Goal: Navigation & Orientation: Find specific page/section

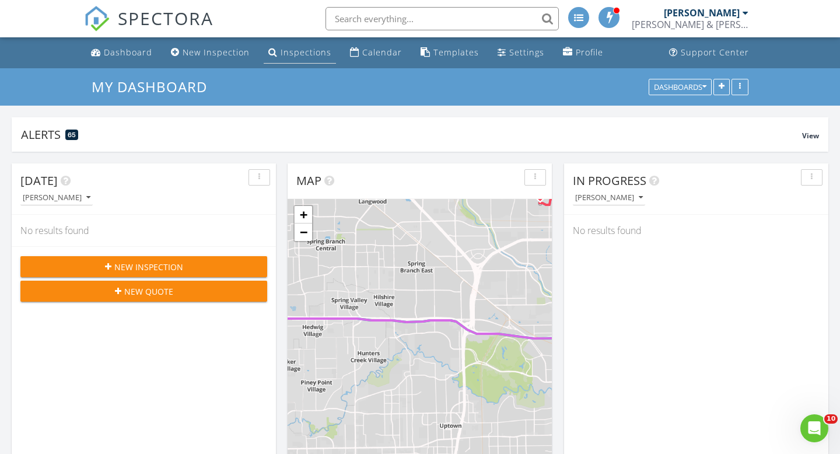
click at [296, 52] on div "Inspections" at bounding box center [306, 52] width 51 height 11
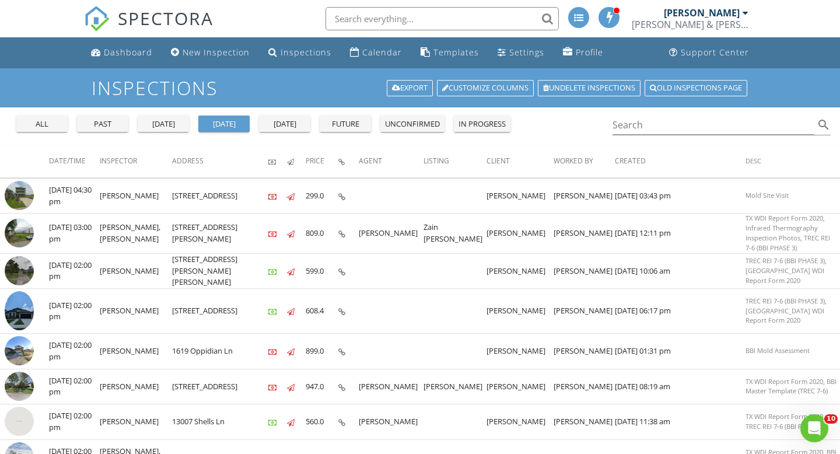
click at [102, 123] on div "past" at bounding box center [103, 124] width 42 height 12
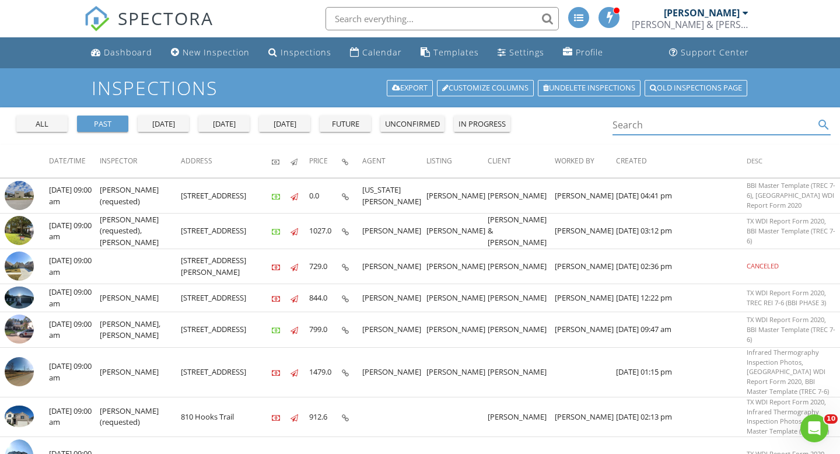
paste input "[PERSON_NAME]"
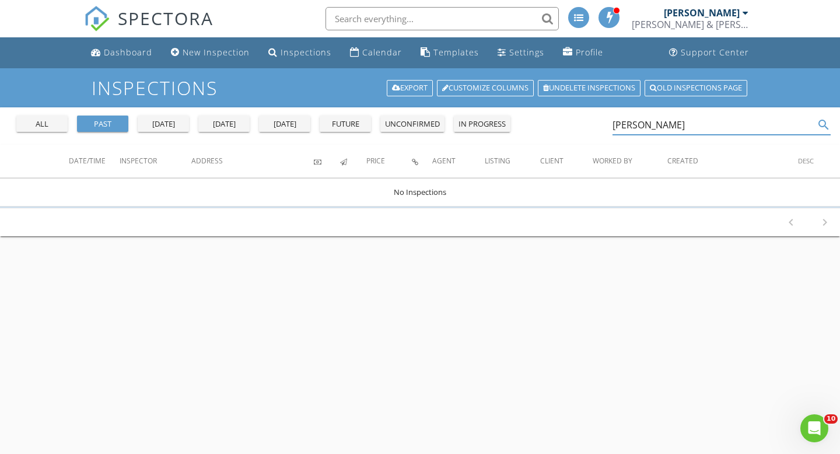
click at [653, 123] on input "[PERSON_NAME]" at bounding box center [714, 125] width 202 height 19
drag, startPoint x: 658, startPoint y: 127, endPoint x: 593, endPoint y: 127, distance: 65.3
click at [593, 127] on div "all past [DATE] [DATE] [DATE] future unconfirmed in progress [PERSON_NAME] sear…" at bounding box center [420, 125] width 840 height 37
paste input "[PERSON_NAME]"
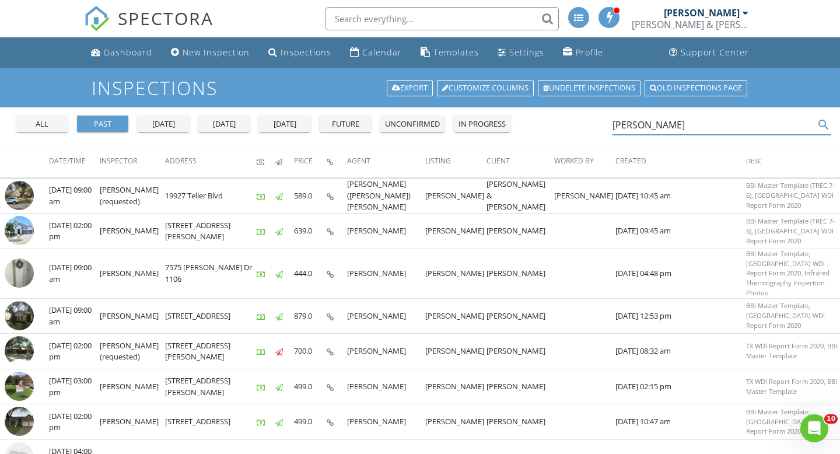
drag, startPoint x: 664, startPoint y: 124, endPoint x: 604, endPoint y: 124, distance: 60.1
click at [604, 124] on div "all past yesterday today tomorrow future unconfirmed in progress Thomas T search" at bounding box center [420, 125] width 840 height 37
paste input "Hannah Jans"
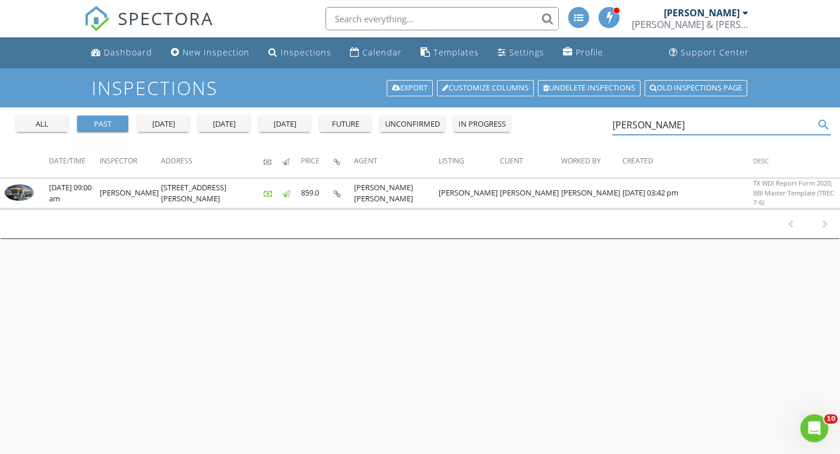
drag, startPoint x: 677, startPoint y: 128, endPoint x: 606, endPoint y: 128, distance: 70.6
click at [606, 128] on div "all past yesterday today tomorrow future unconfirmed in progress Hannah Jans se…" at bounding box center [420, 125] width 840 height 37
drag, startPoint x: 680, startPoint y: 124, endPoint x: 615, endPoint y: 125, distance: 65.4
click at [615, 125] on input "Hannah Jans" at bounding box center [714, 125] width 202 height 19
paste input "Meg Gentry"
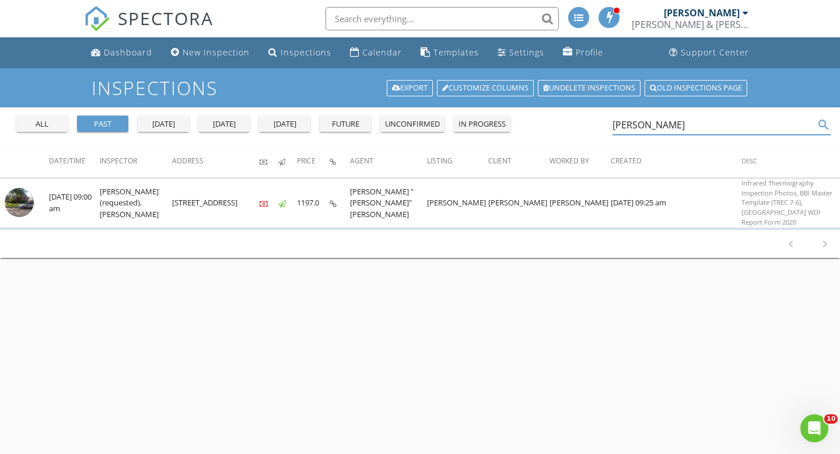
drag, startPoint x: 667, startPoint y: 125, endPoint x: 599, endPoint y: 125, distance: 68.3
click at [599, 125] on div "all past yesterday today tomorrow future unconfirmed in progress Meg Gentry sea…" at bounding box center [420, 125] width 840 height 37
paste input "Jesse Rangel"
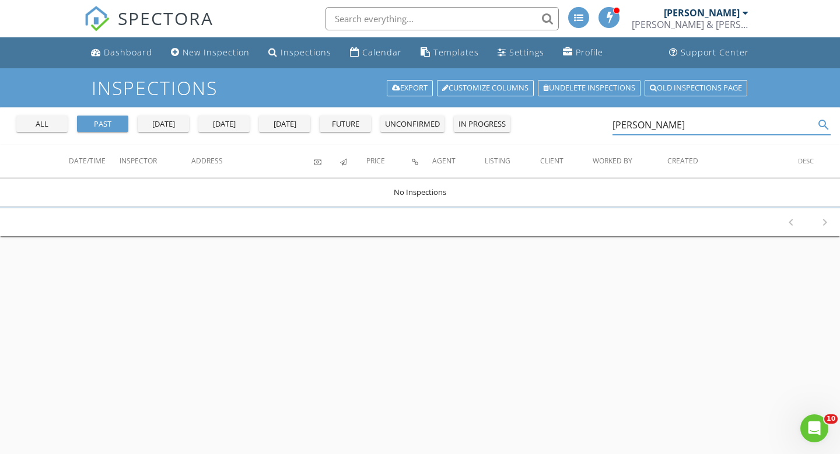
click at [641, 125] on input "Jesse Rangel" at bounding box center [714, 125] width 202 height 19
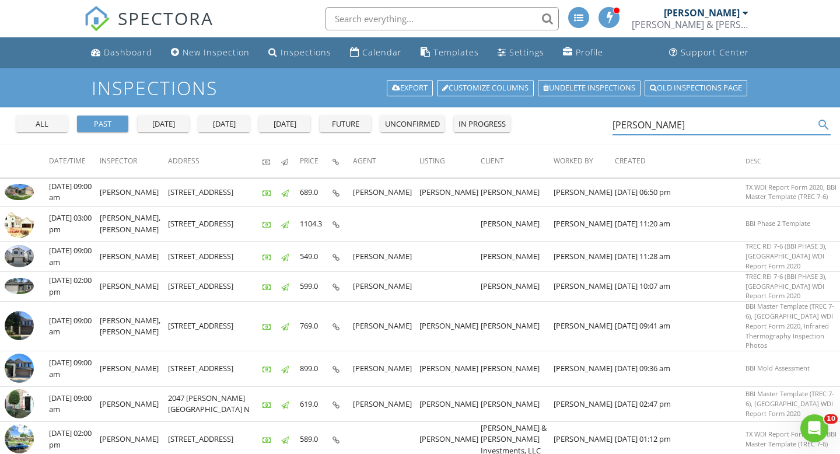
drag, startPoint x: 659, startPoint y: 122, endPoint x: 593, endPoint y: 122, distance: 65.3
click at [593, 122] on div "all past yesterday today tomorrow future unconfirmed in progress Rangel search" at bounding box center [420, 125] width 840 height 37
paste input "Jesse"
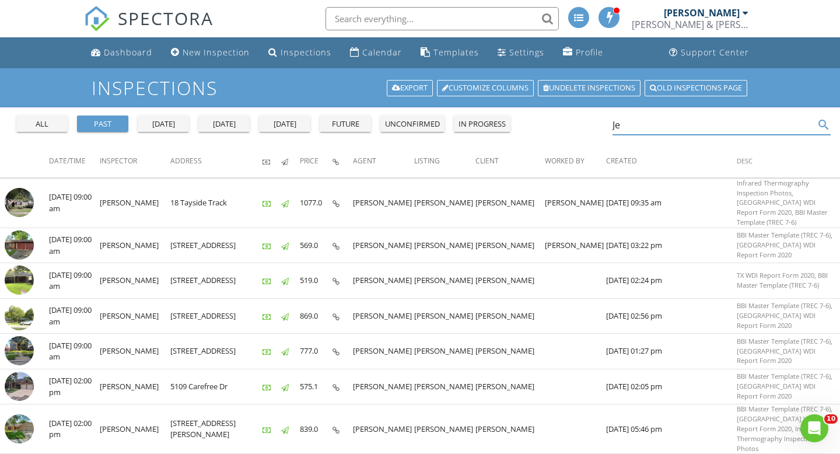
type input "J"
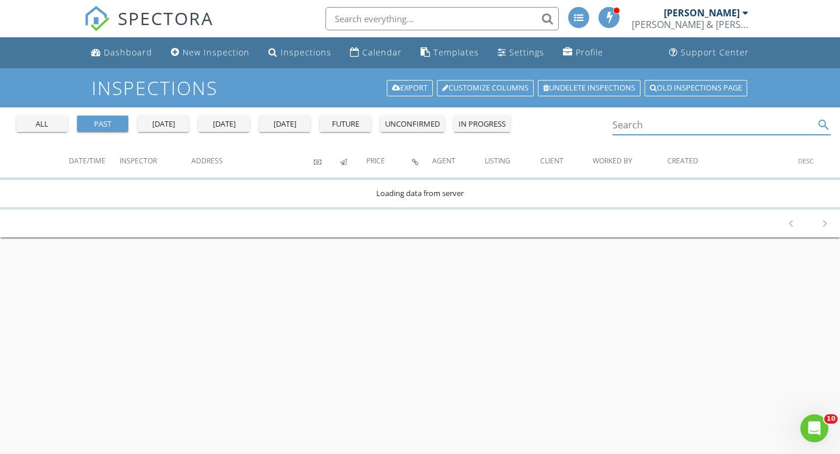
paste input "Jesse Rangel"
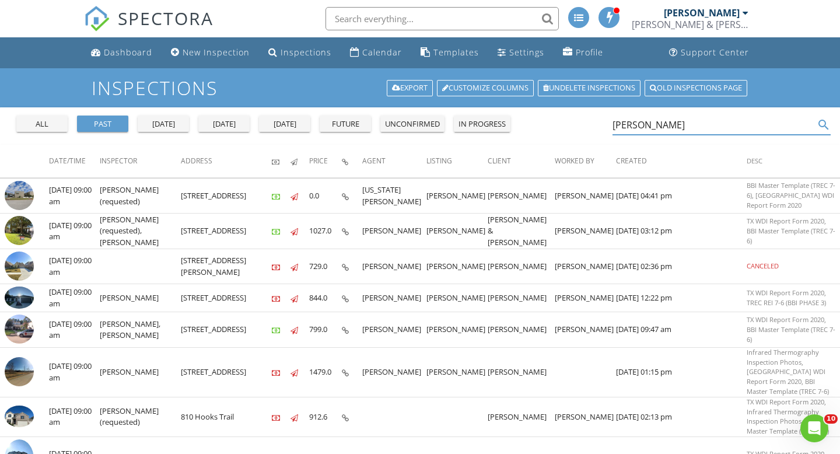
click at [695, 129] on input "Jesse Rangel" at bounding box center [714, 125] width 202 height 19
click at [673, 123] on input "Jesse Rangel" at bounding box center [714, 125] width 202 height 19
click at [825, 121] on icon "search" at bounding box center [824, 125] width 14 height 14
click at [820, 124] on icon "search" at bounding box center [824, 125] width 14 height 14
click at [684, 126] on input "Jesse Rangel" at bounding box center [714, 125] width 202 height 19
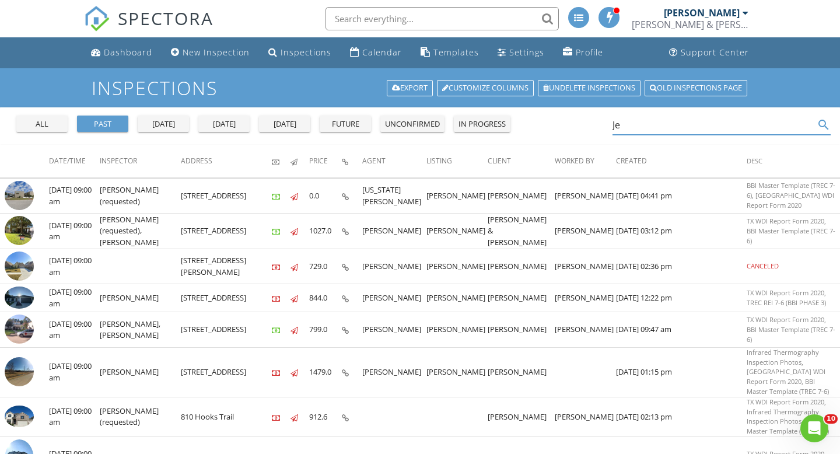
type input "J"
paste input "Jesse Rangel"
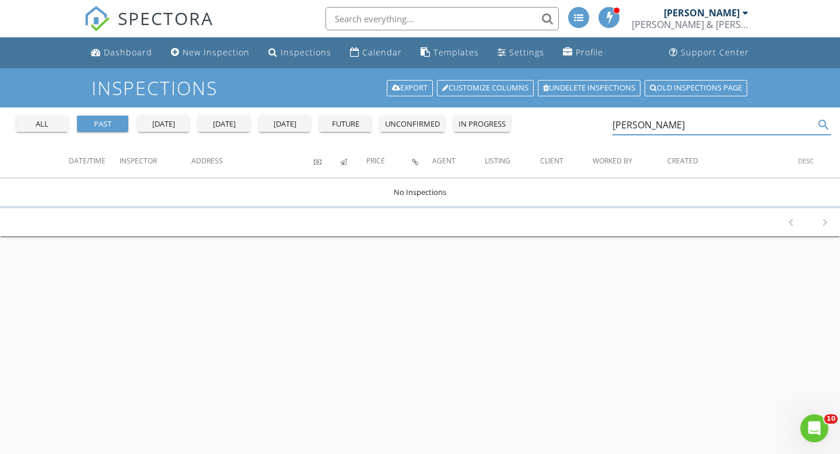
drag, startPoint x: 640, startPoint y: 127, endPoint x: 589, endPoint y: 127, distance: 51.3
click at [589, 127] on div "all past yesterday today tomorrow future unconfirmed in progress Jesse Rangel s…" at bounding box center [420, 125] width 840 height 37
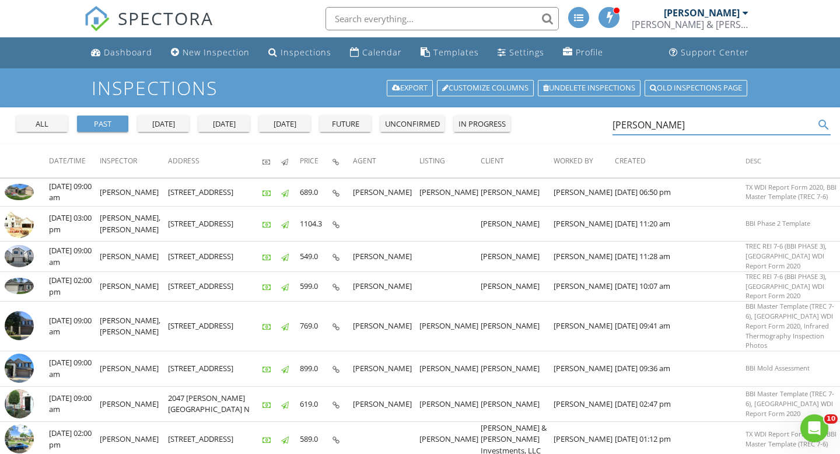
drag, startPoint x: 655, startPoint y: 129, endPoint x: 547, endPoint y: 129, distance: 108.5
click at [547, 129] on div "all past yesterday today tomorrow future unconfirmed in progress Rangel search" at bounding box center [420, 125] width 840 height 37
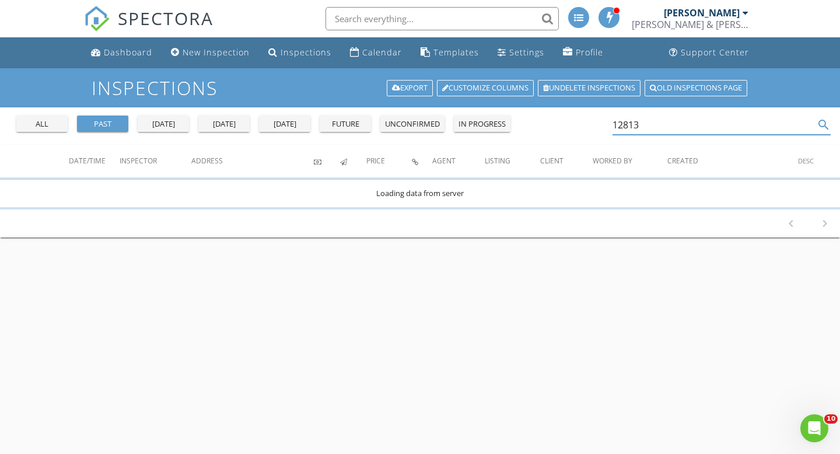
type input "12813"
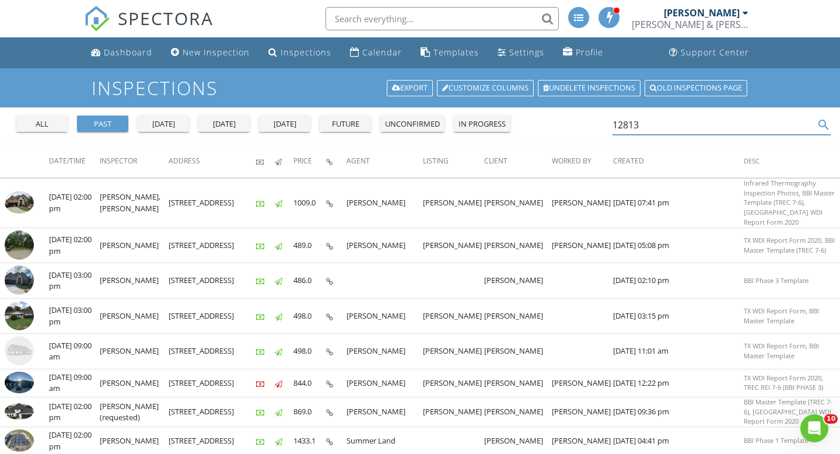
drag, startPoint x: 660, startPoint y: 124, endPoint x: 583, endPoint y: 126, distance: 76.5
click at [583, 126] on div "all past yesterday today tomorrow future unconfirmed in progress 12813 search" at bounding box center [420, 125] width 840 height 37
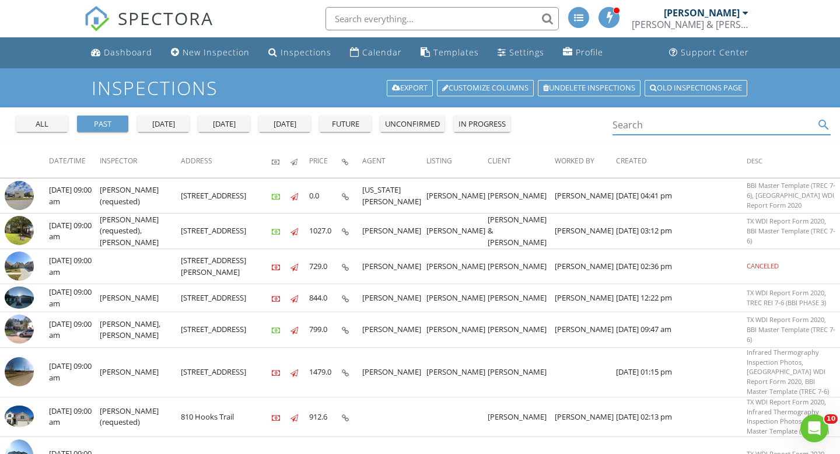
click at [642, 124] on input "Search" at bounding box center [714, 125] width 202 height 19
paste input "T Brooks"
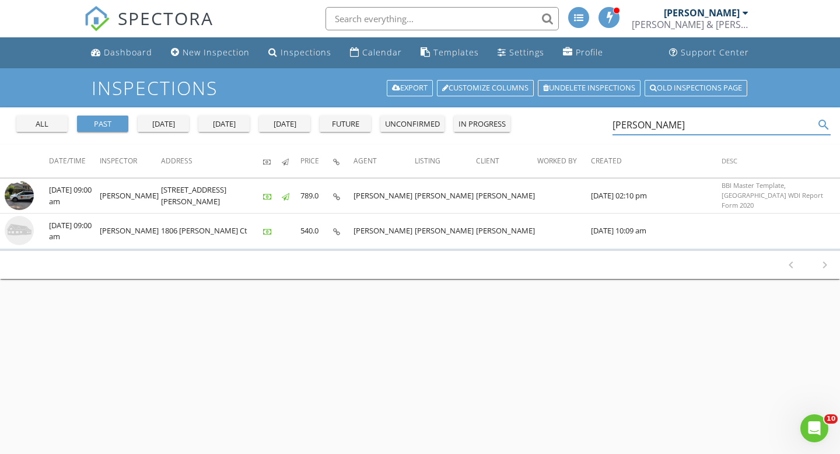
click at [624, 123] on input "T Brooks" at bounding box center [714, 125] width 202 height 19
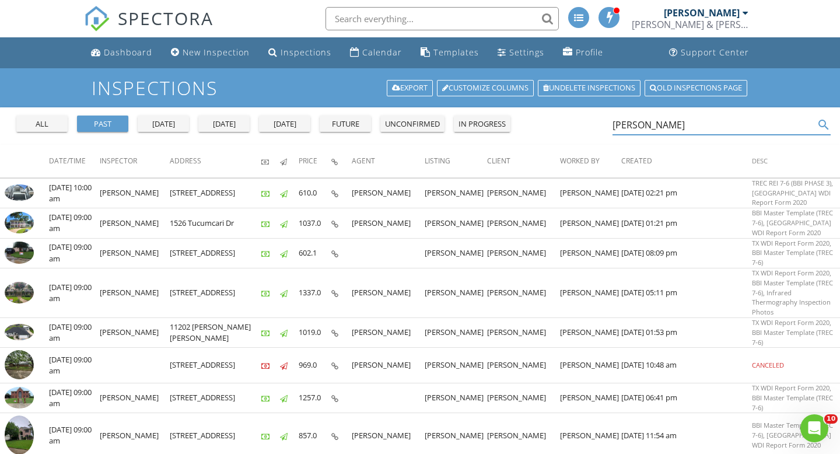
drag, startPoint x: 652, startPoint y: 127, endPoint x: 586, endPoint y: 127, distance: 65.9
click at [586, 127] on div "all past yesterday today tomorrow future unconfirmed in progress Brooks search" at bounding box center [420, 125] width 840 height 37
paste input "Chris Roehl"
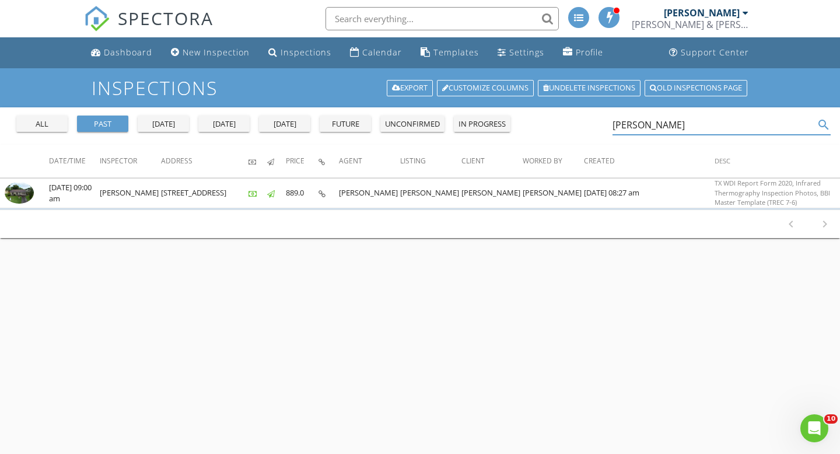
click at [660, 128] on input "Chris Roehl" at bounding box center [714, 125] width 202 height 19
drag, startPoint x: 673, startPoint y: 124, endPoint x: 615, endPoint y: 124, distance: 57.8
click at [615, 124] on input "Chris Roehl" at bounding box center [714, 125] width 202 height 19
paste input "uck McKinley"
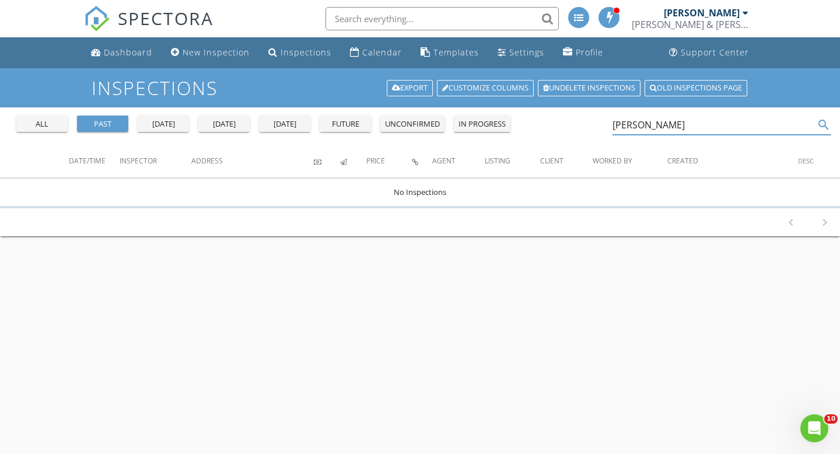
click at [644, 125] on input "Chuck McKinley" at bounding box center [714, 125] width 202 height 19
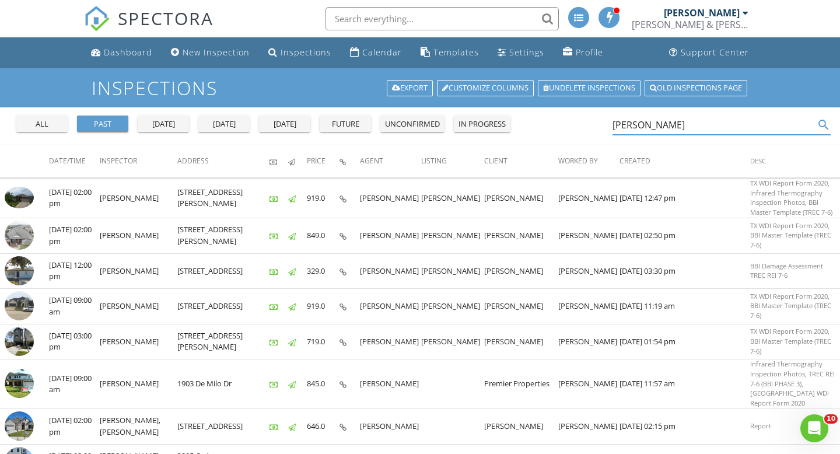
drag, startPoint x: 659, startPoint y: 125, endPoint x: 589, endPoint y: 125, distance: 70.0
click at [589, 125] on div "all past yesterday today tomorrow future unconfirmed in progress McKinley search" at bounding box center [420, 125] width 840 height 37
paste input "Chuck"
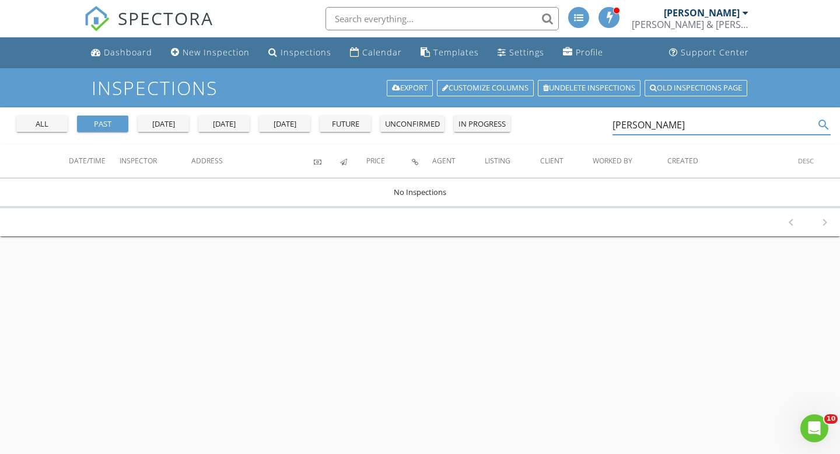
drag, startPoint x: 645, startPoint y: 127, endPoint x: 604, endPoint y: 127, distance: 41.4
click at [604, 127] on div "all past yesterday today tomorrow future unconfirmed in progress Chuck Mc search" at bounding box center [420, 125] width 840 height 37
click at [657, 126] on input "Chuck Mc" at bounding box center [714, 125] width 202 height 19
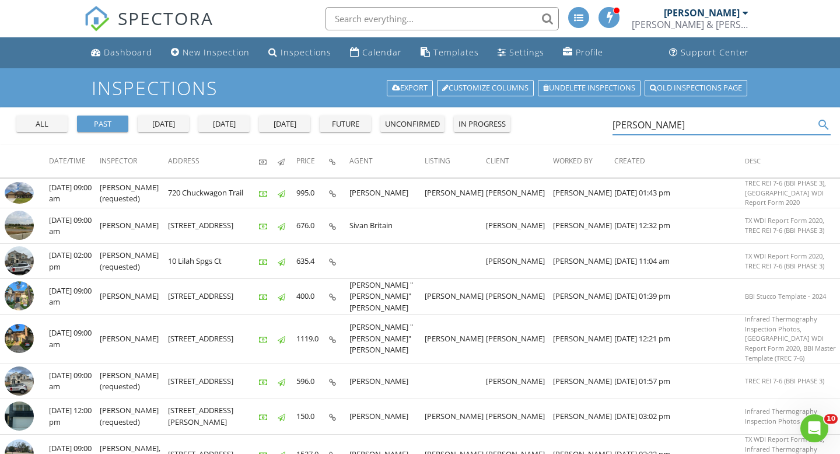
drag, startPoint x: 649, startPoint y: 125, endPoint x: 576, endPoint y: 125, distance: 72.3
click at [576, 125] on div "all past yesterday today tomorrow future unconfirmed in progress Chuck search" at bounding box center [420, 125] width 840 height 37
paste input "McKinley"
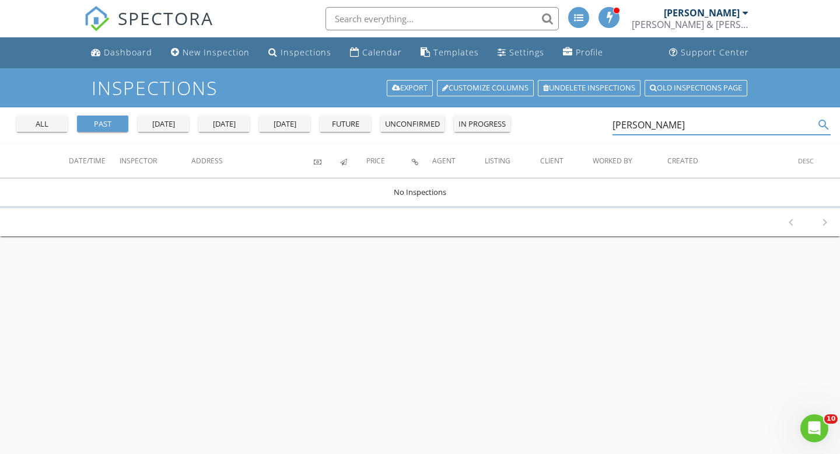
drag, startPoint x: 646, startPoint y: 124, endPoint x: 578, endPoint y: 124, distance: 67.7
click at [578, 124] on div "all past yesterday today tomorrow future unconfirmed in progress Chuck McKinley…" at bounding box center [420, 125] width 840 height 37
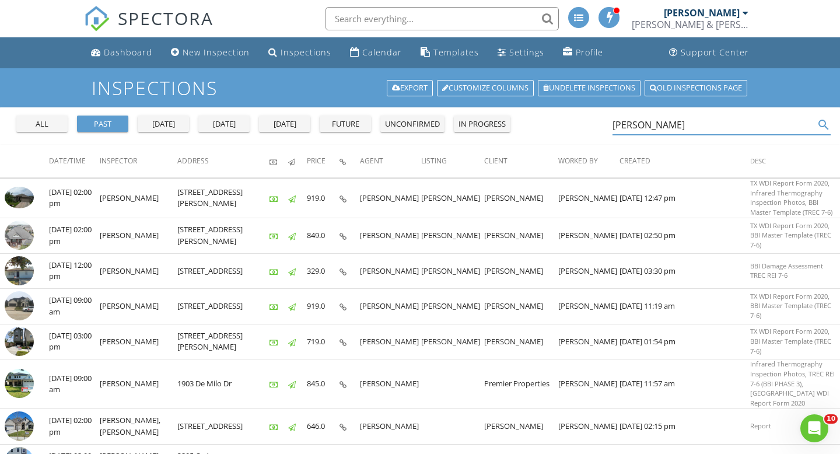
click at [633, 126] on input "McKinley" at bounding box center [714, 125] width 202 height 19
click at [623, 127] on input "Mckinley" at bounding box center [714, 125] width 202 height 19
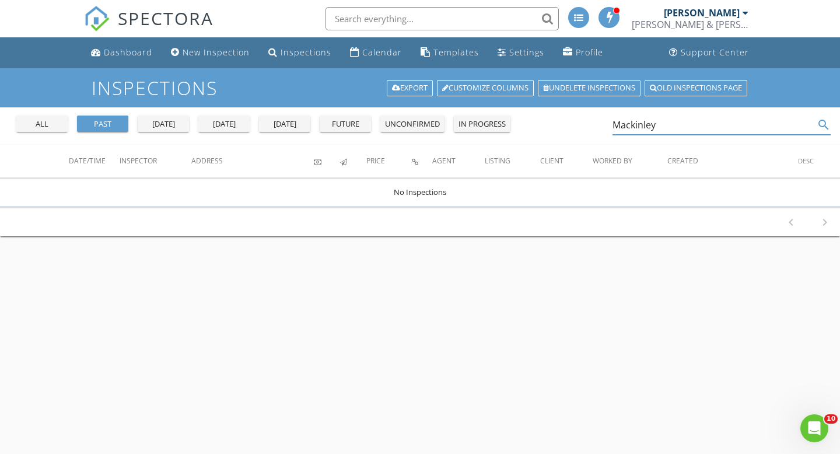
drag, startPoint x: 666, startPoint y: 129, endPoint x: 565, endPoint y: 129, distance: 100.9
click at [565, 129] on div "all past yesterday today tomorrow future unconfirmed in progress Mackinley sear…" at bounding box center [420, 125] width 840 height 37
paste input "Chuck McK"
click at [641, 127] on input "Chuck McKinley" at bounding box center [714, 125] width 202 height 19
drag, startPoint x: 694, startPoint y: 123, endPoint x: 606, endPoint y: 123, distance: 88.7
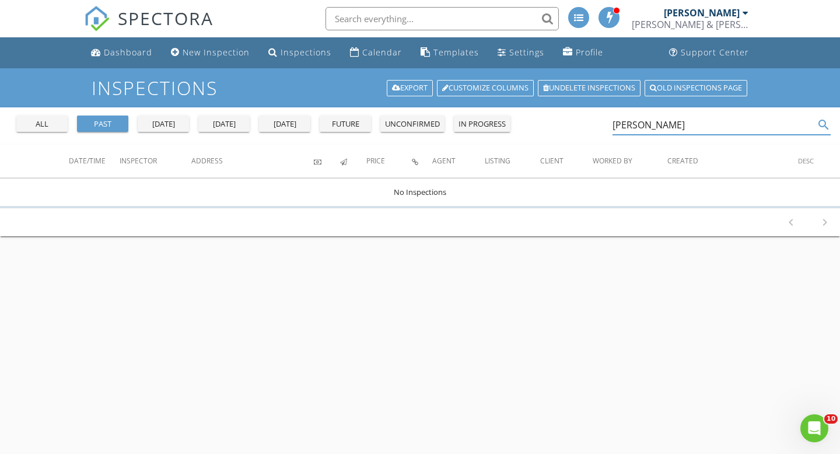
click at [606, 123] on div "all past yesterday today tomorrow future unconfirmed in progress Charles McKinl…" at bounding box center [420, 125] width 840 height 37
paste input "uck"
drag, startPoint x: 698, startPoint y: 127, endPoint x: 600, endPoint y: 125, distance: 98.0
click at [600, 125] on div "all past yesterday today tomorrow future unconfirmed in progress Chuck McKinley…" at bounding box center [420, 125] width 840 height 37
drag, startPoint x: 713, startPoint y: 123, endPoint x: 586, endPoint y: 123, distance: 127.2
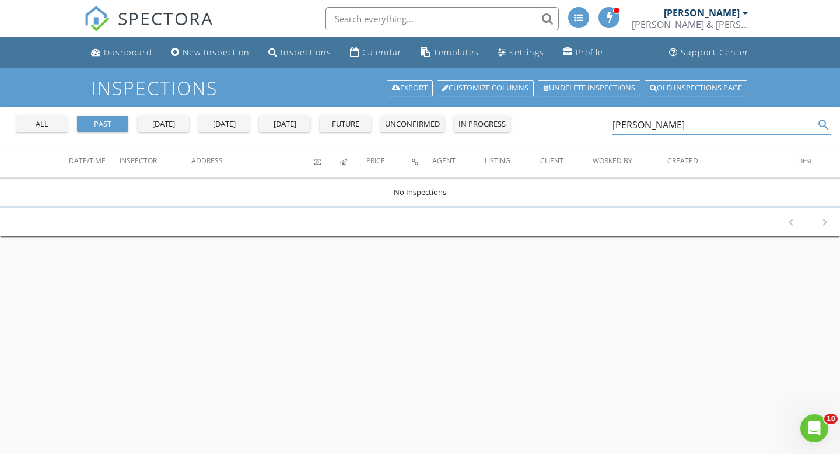
click at [586, 123] on div "all past yesterday today tomorrow future unconfirmed in progress Chuck McKinley…" at bounding box center [420, 125] width 840 height 37
paste input "Susan Watts"
drag, startPoint x: 644, startPoint y: 124, endPoint x: 607, endPoint y: 124, distance: 36.8
click at [607, 124] on div "all past yesterday today tomorrow future unconfirmed in progress Susan Watts se…" at bounding box center [420, 125] width 840 height 37
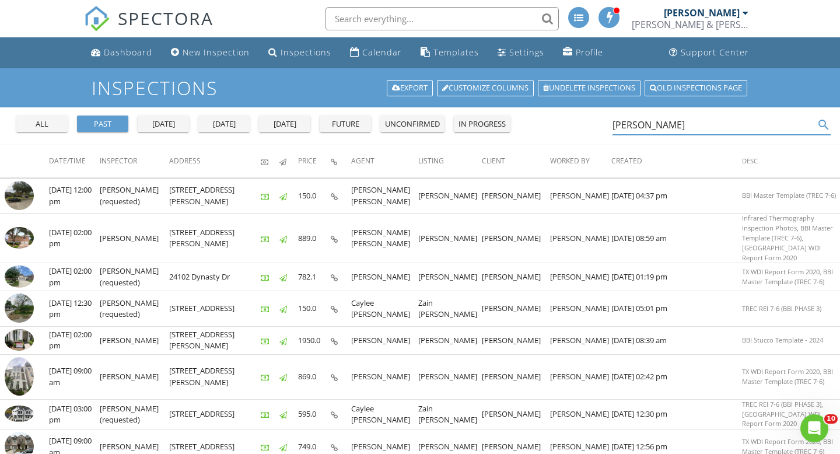
drag, startPoint x: 643, startPoint y: 125, endPoint x: 605, endPoint y: 125, distance: 37.9
click at [605, 125] on div "all past yesterday today tomorrow future unconfirmed in progress Watts search" at bounding box center [420, 125] width 840 height 37
paste input "Anna Diaz"
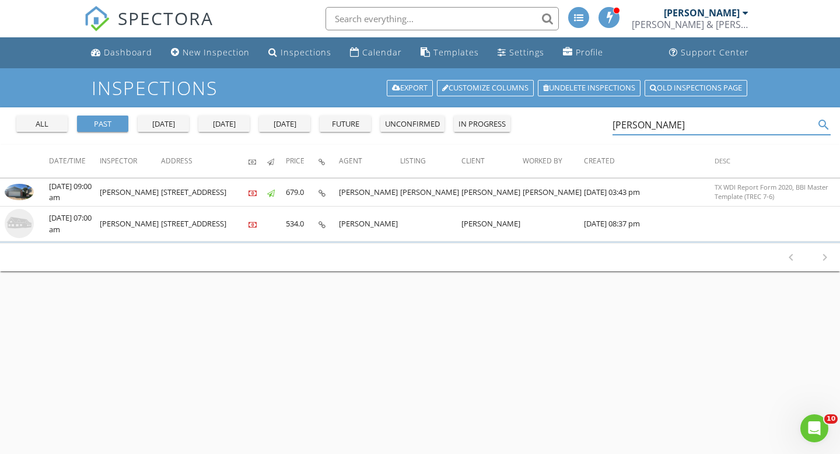
drag, startPoint x: 659, startPoint y: 124, endPoint x: 591, endPoint y: 124, distance: 67.7
click at [591, 124] on div "all past yesterday today tomorrow future unconfirmed in progress Anna Diaz sear…" at bounding box center [420, 125] width 840 height 37
paste input "Steven Wang"
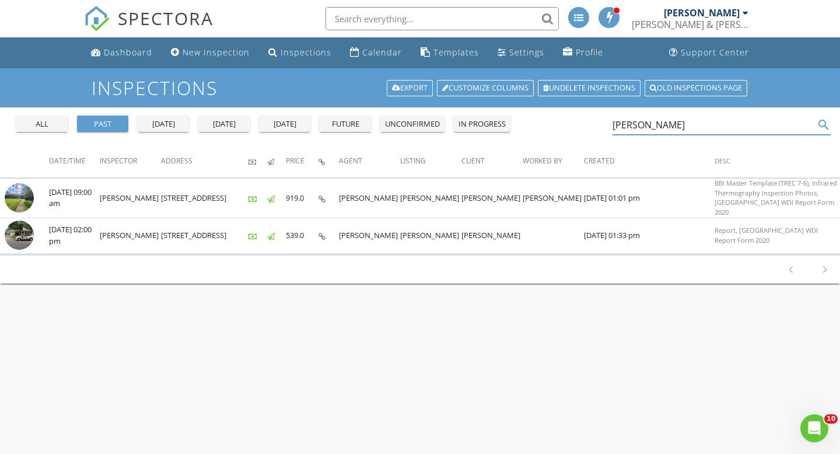
drag, startPoint x: 674, startPoint y: 127, endPoint x: 610, endPoint y: 127, distance: 63.6
click at [610, 127] on div "all past yesterday today tomorrow future unconfirmed in progress Steven Wang se…" at bounding box center [420, 125] width 840 height 37
paste input "Caroline Herman"
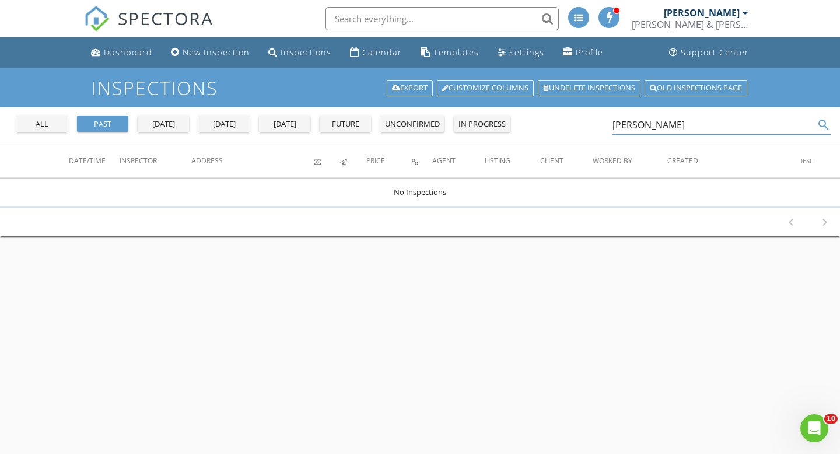
drag, startPoint x: 655, startPoint y: 126, endPoint x: 604, endPoint y: 126, distance: 50.8
click at [604, 126] on div "all past yesterday today tomorrow future unconfirmed in progress Caroline Herma…" at bounding box center [420, 125] width 840 height 37
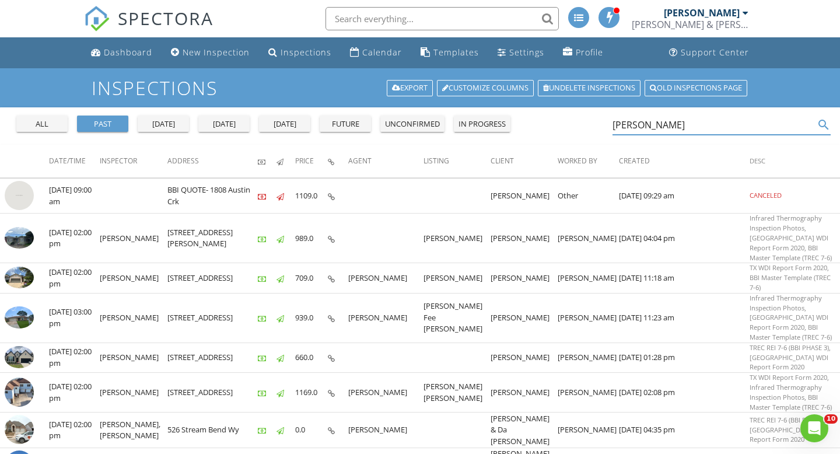
drag, startPoint x: 657, startPoint y: 131, endPoint x: 580, endPoint y: 131, distance: 77.0
click at [580, 131] on div "all past yesterday today tomorrow future unconfirmed in progress Herman search" at bounding box center [420, 125] width 840 height 37
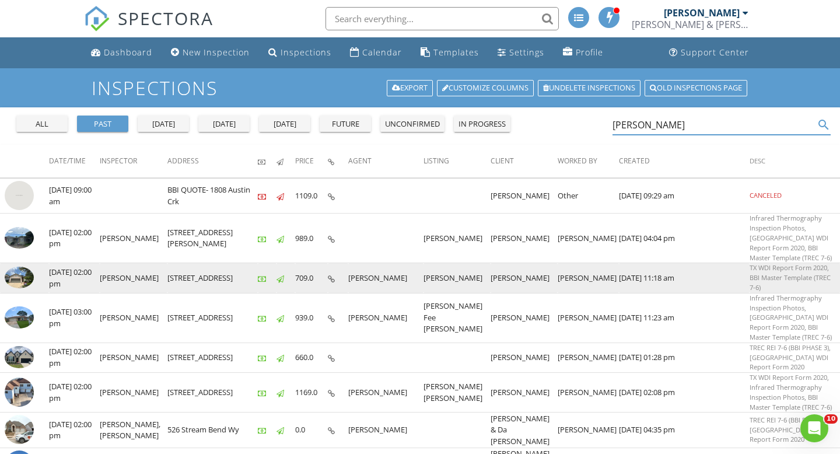
click at [22, 267] on img at bounding box center [19, 278] width 29 height 22
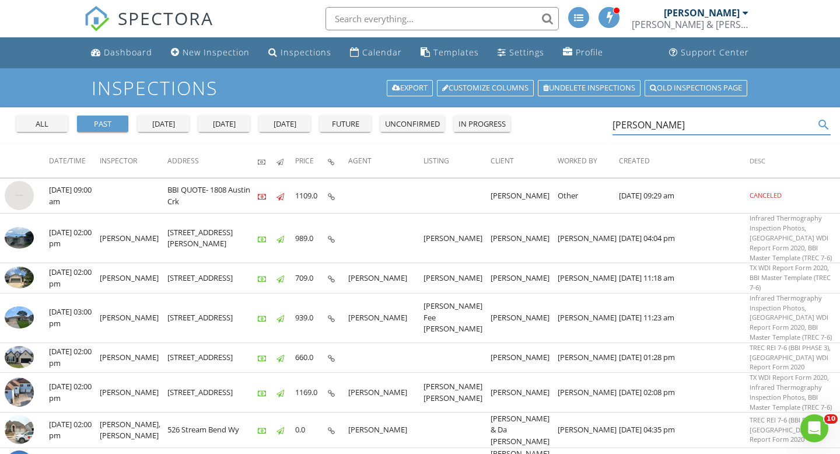
drag, startPoint x: 650, startPoint y: 127, endPoint x: 594, endPoint y: 127, distance: 56.6
click at [594, 127] on div "all past yesterday today tomorrow future unconfirmed in progress Herman search" at bounding box center [420, 125] width 840 height 37
paste input "Yaritza Martinez"
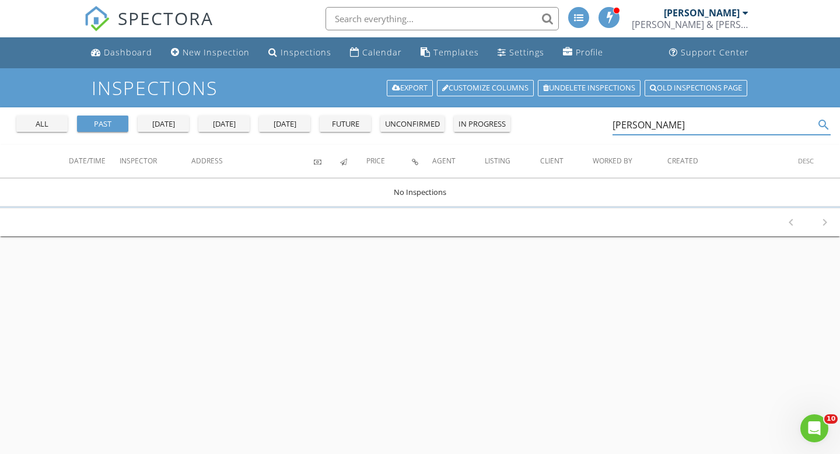
drag, startPoint x: 648, startPoint y: 125, endPoint x: 575, endPoint y: 127, distance: 72.4
click at [575, 127] on div "all past yesterday today tomorrow future unconfirmed in progress Yaritza Martin…" at bounding box center [420, 125] width 840 height 37
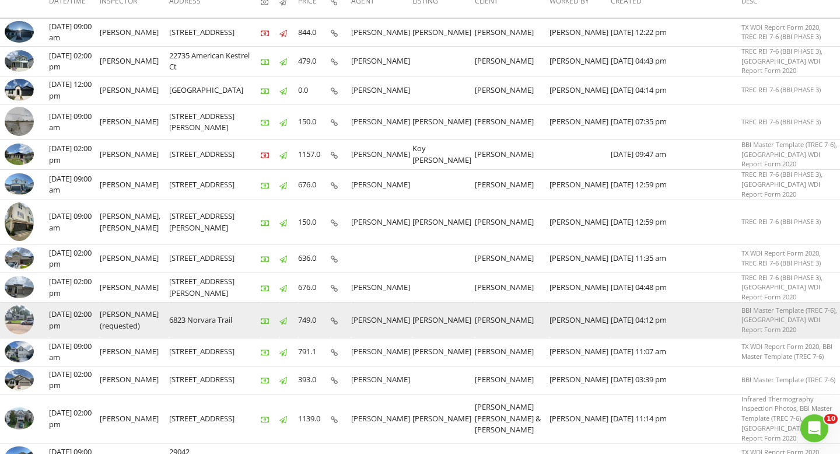
scroll to position [162, 0]
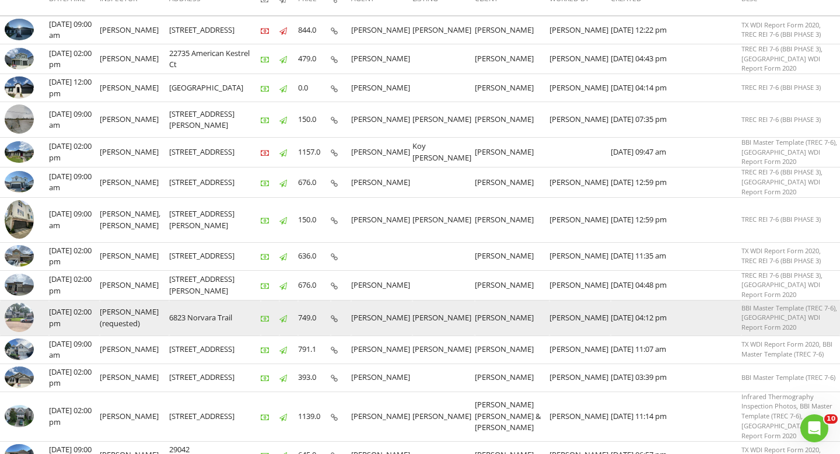
click at [23, 307] on img at bounding box center [19, 317] width 29 height 29
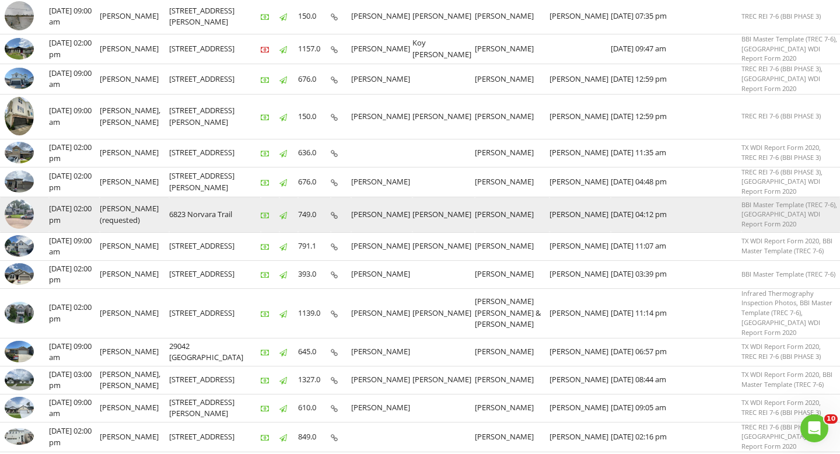
scroll to position [268, 0]
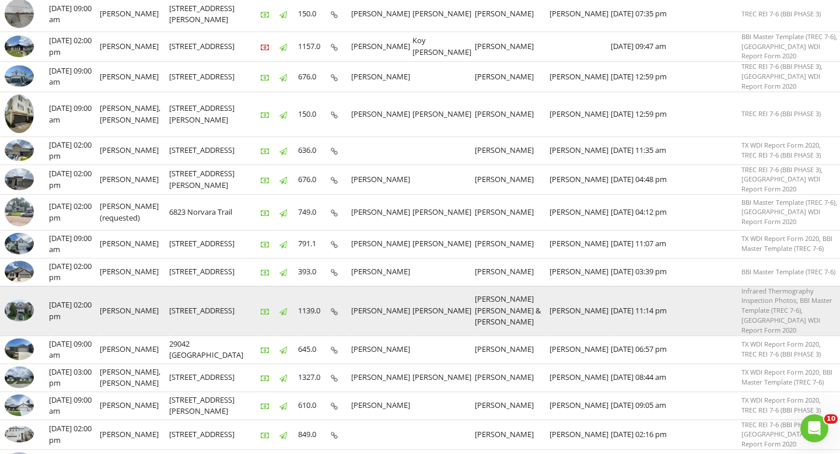
click at [23, 299] on img at bounding box center [19, 310] width 29 height 22
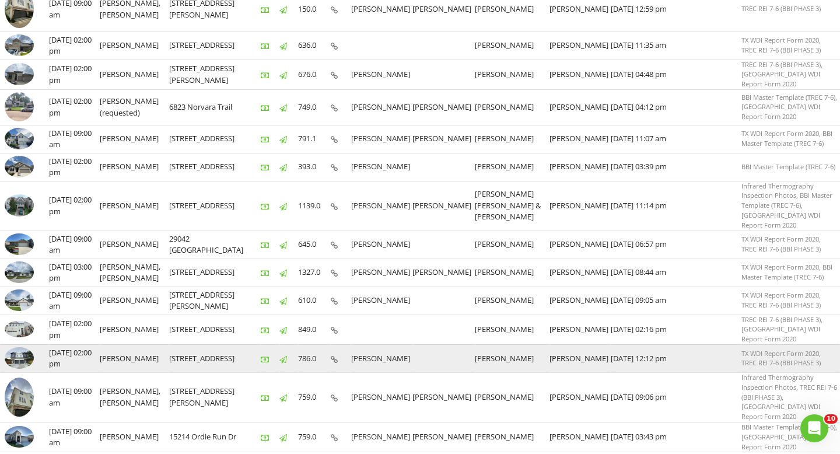
scroll to position [0, 0]
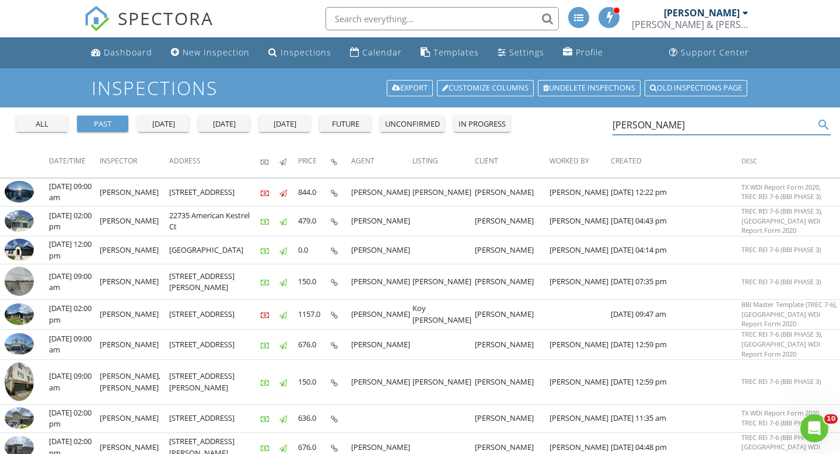
drag, startPoint x: 659, startPoint y: 123, endPoint x: 586, endPoint y: 123, distance: 73.5
click at [586, 123] on div "all past yesterday today tomorrow future unconfirmed in progress Martinez search" at bounding box center [420, 125] width 840 height 37
paste input "Yaritza"
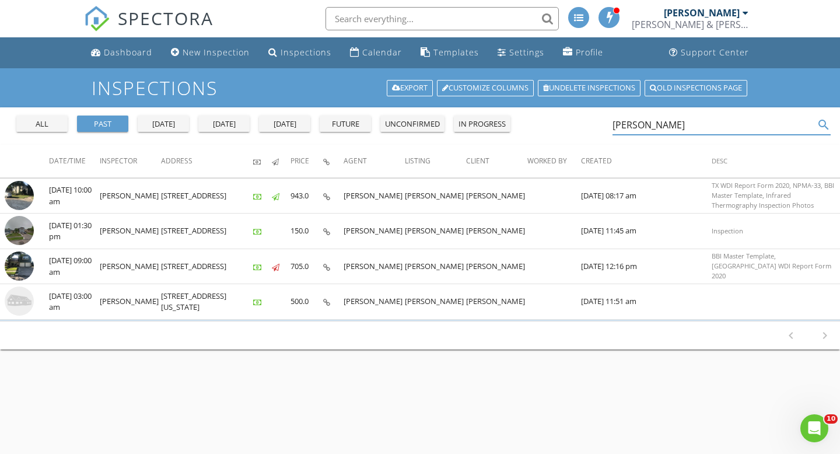
drag, startPoint x: 649, startPoint y: 125, endPoint x: 586, endPoint y: 125, distance: 63.0
click at [586, 125] on div "all past yesterday today tomorrow future unconfirmed in progress Yaritza search" at bounding box center [420, 125] width 840 height 37
paste input "Martinez"
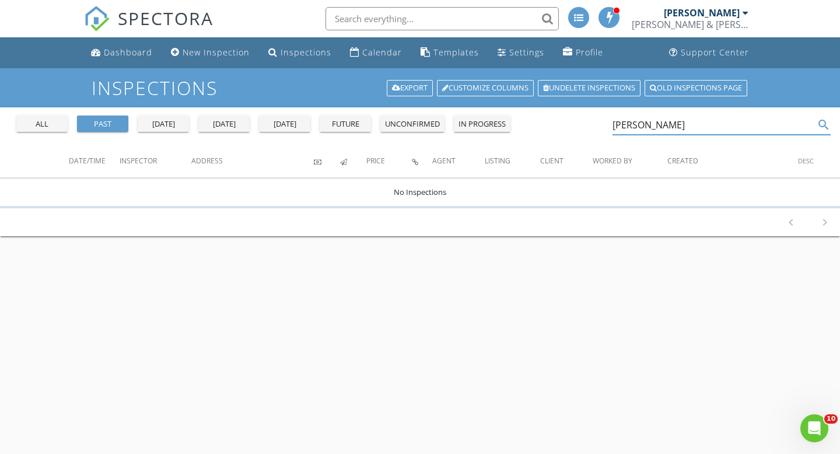
click at [647, 125] on input "Yaritza Martinez" at bounding box center [714, 125] width 202 height 19
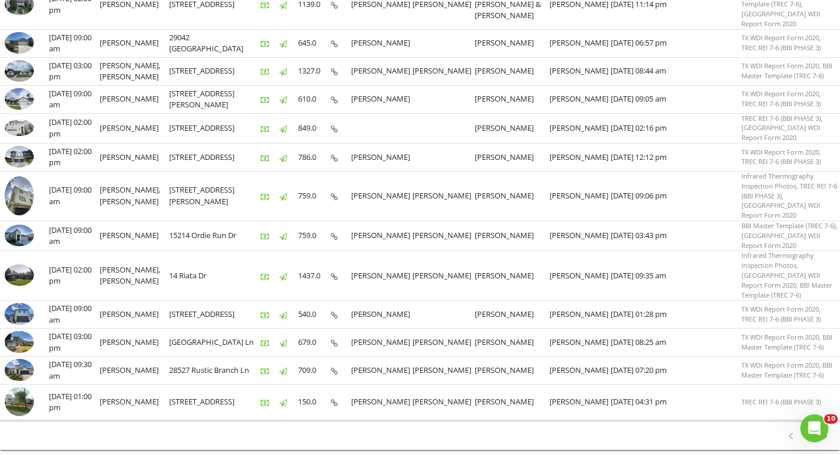
scroll to position [576, 0]
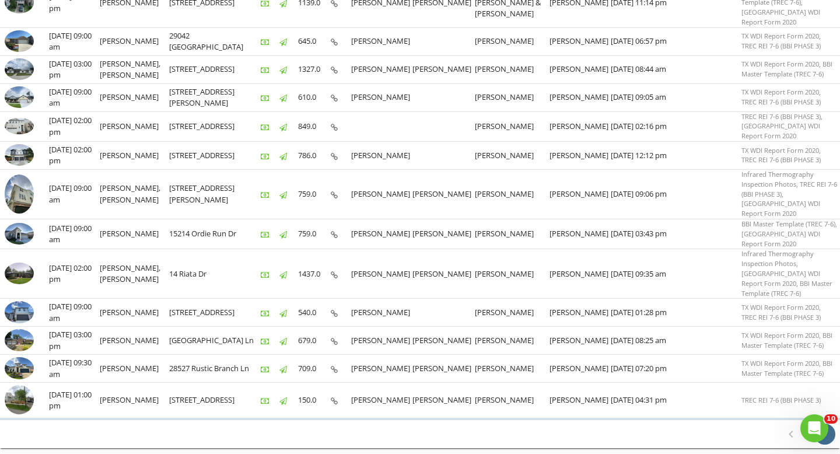
click at [824, 427] on icon "chevron_right" at bounding box center [825, 434] width 14 height 14
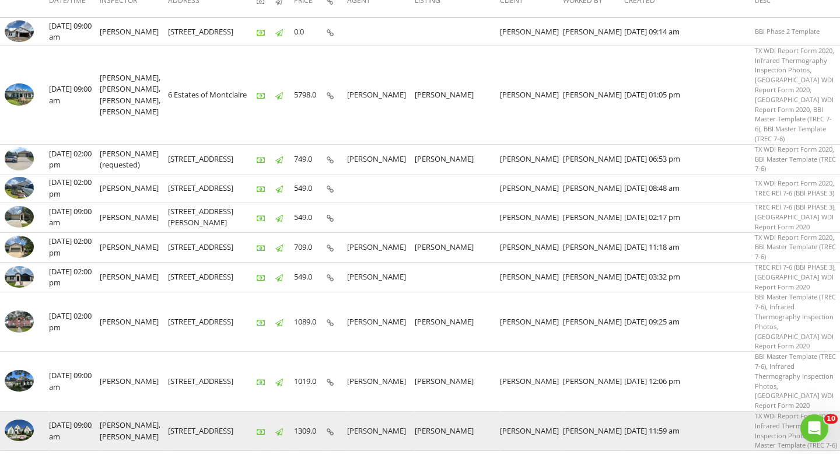
scroll to position [167, 0]
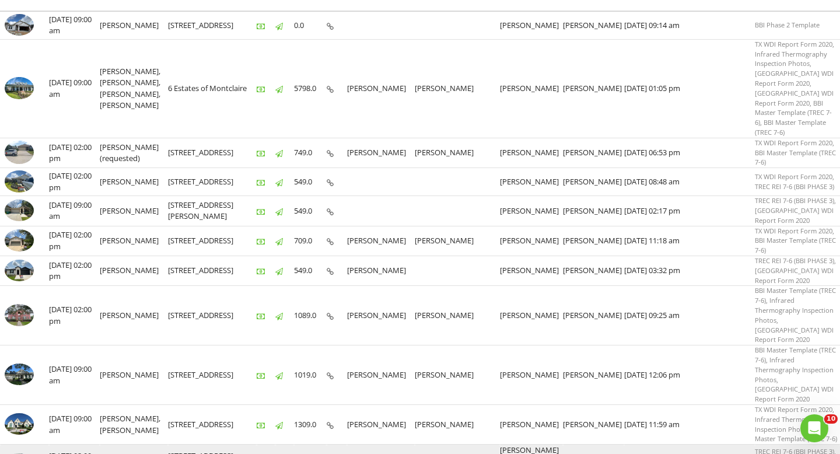
click at [21, 453] on img at bounding box center [19, 461] width 29 height 16
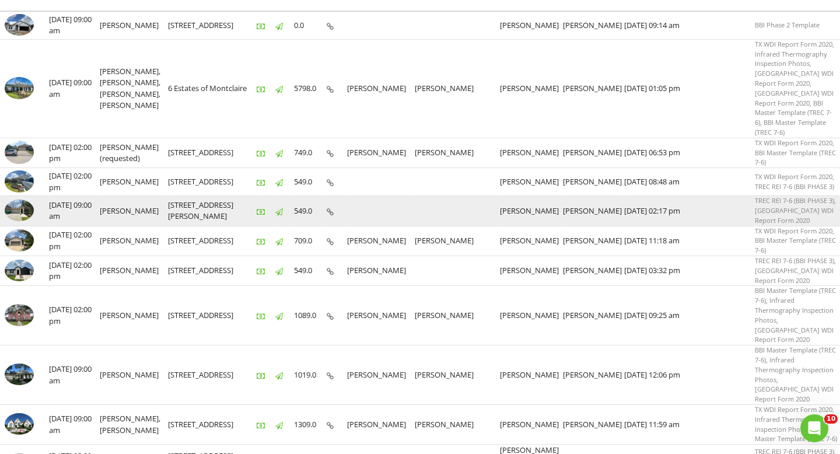
scroll to position [0, 0]
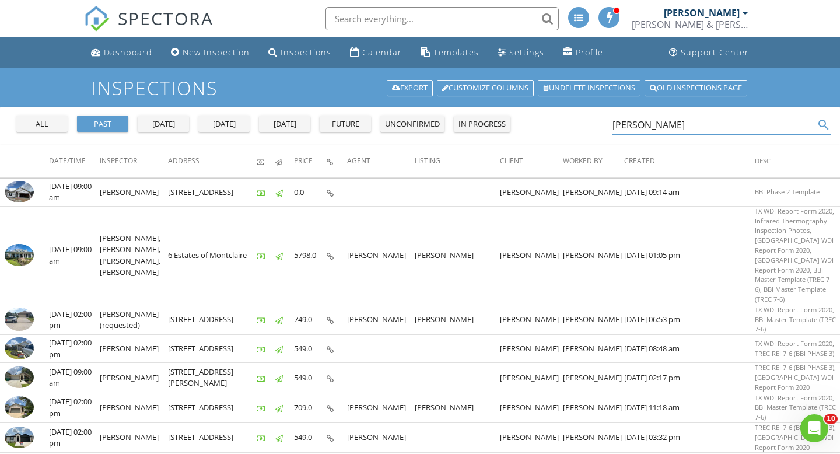
drag, startPoint x: 680, startPoint y: 119, endPoint x: 599, endPoint y: 119, distance: 81.1
click at [599, 119] on div "all past yesterday today tomorrow future unconfirmed in progress Martinez search" at bounding box center [420, 125] width 840 height 37
paste input "Jess Christie"
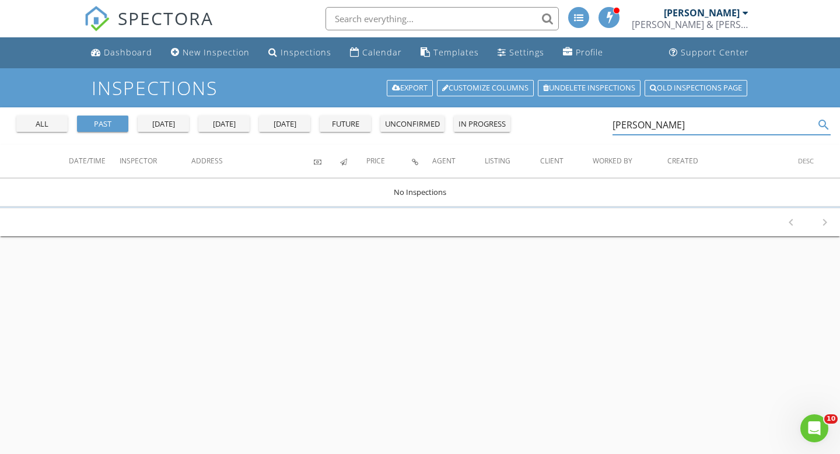
click at [635, 126] on input "Jess Christie" at bounding box center [714, 125] width 202 height 19
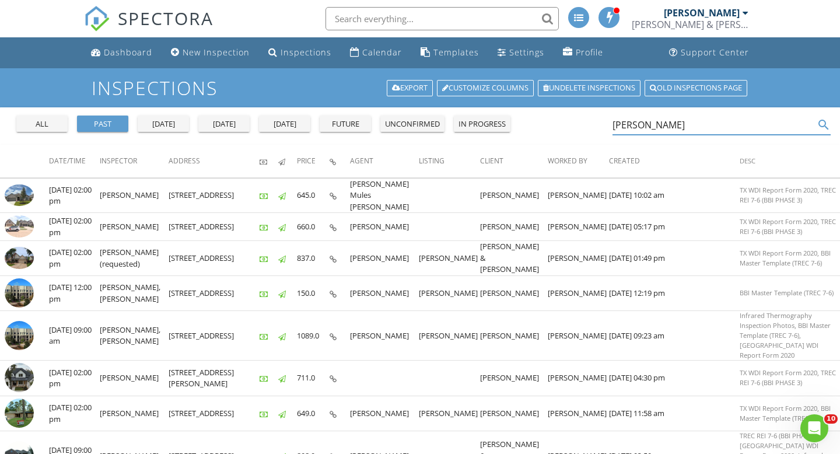
drag, startPoint x: 653, startPoint y: 126, endPoint x: 576, endPoint y: 126, distance: 77.6
click at [576, 126] on div "all past yesterday today tomorrow future unconfirmed in progress Christie search" at bounding box center [420, 125] width 840 height 37
paste input "INOCENCIO ESPINOSA"
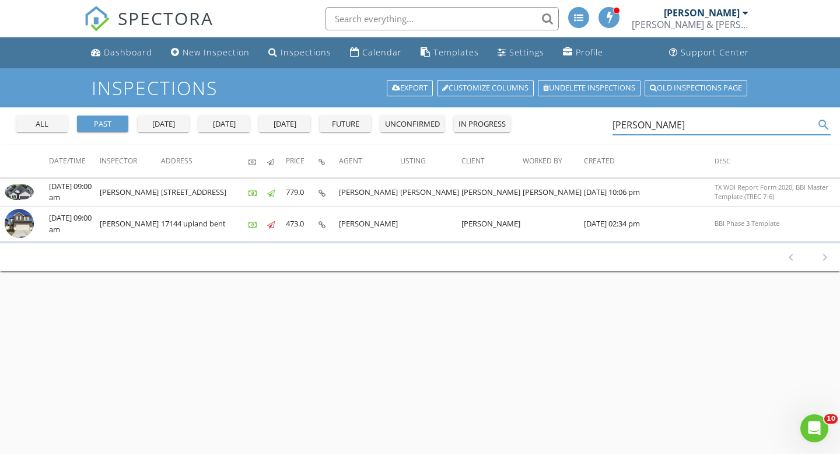
drag, startPoint x: 725, startPoint y: 127, endPoint x: 594, endPoint y: 127, distance: 130.7
click at [594, 127] on div "all past yesterday today tomorrow future unconfirmed in progress INOCENCIO ESPI…" at bounding box center [420, 125] width 840 height 37
paste input "Miguel Flores"
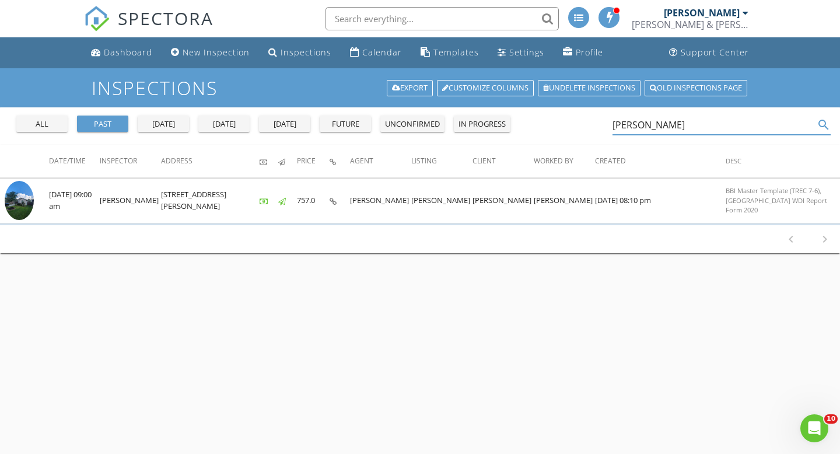
drag, startPoint x: 683, startPoint y: 124, endPoint x: 553, endPoint y: 124, distance: 129.5
click at [553, 124] on div "all past yesterday today tomorrow future unconfirmed in progress Miguel Flores …" at bounding box center [420, 125] width 840 height 37
paste input "Jesus G"
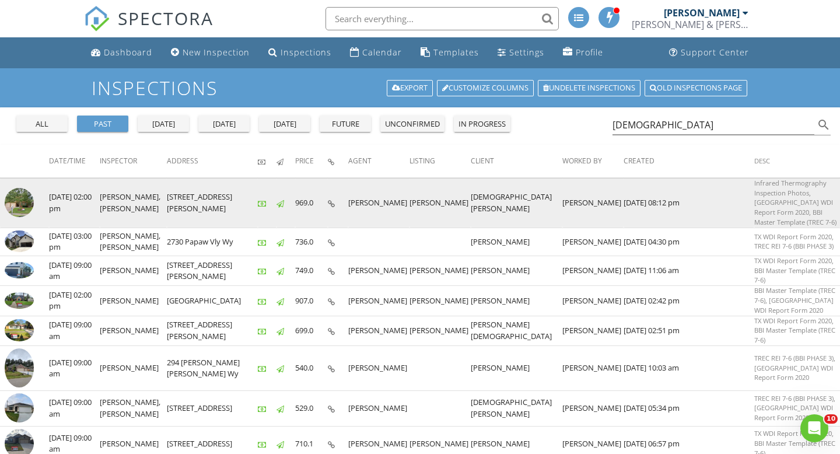
click at [20, 197] on img at bounding box center [19, 202] width 29 height 29
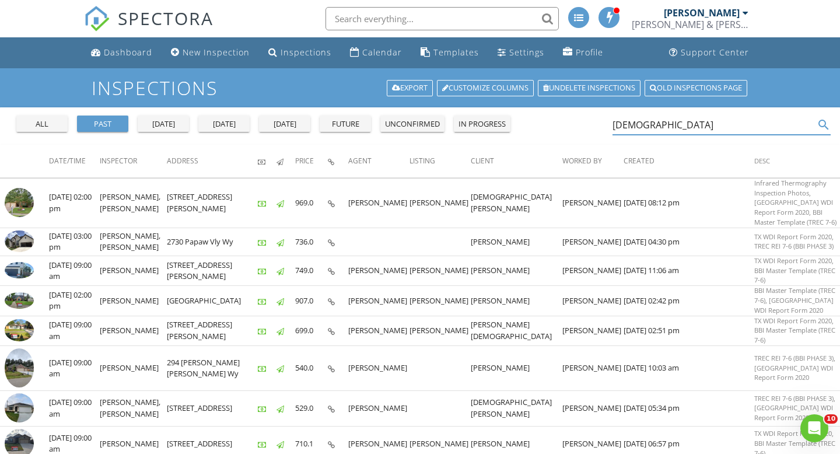
click at [639, 127] on input "Jesus" at bounding box center [714, 125] width 202 height 19
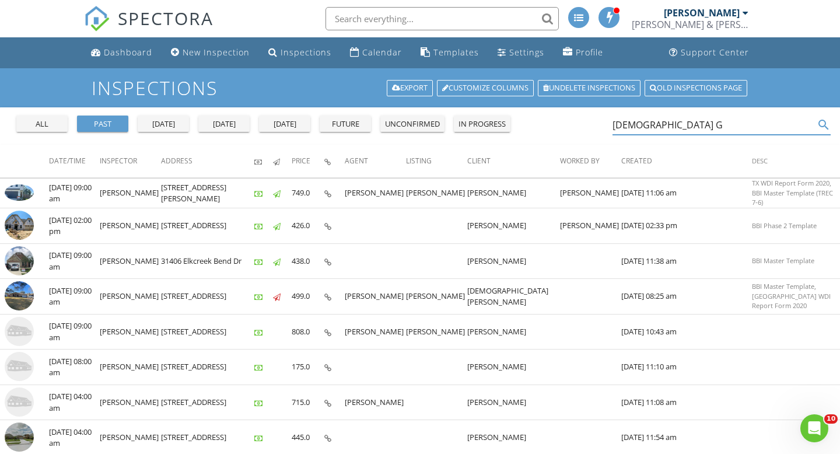
type input "Jesus G"
click at [364, 48] on div "Calendar" at bounding box center [382, 52] width 40 height 11
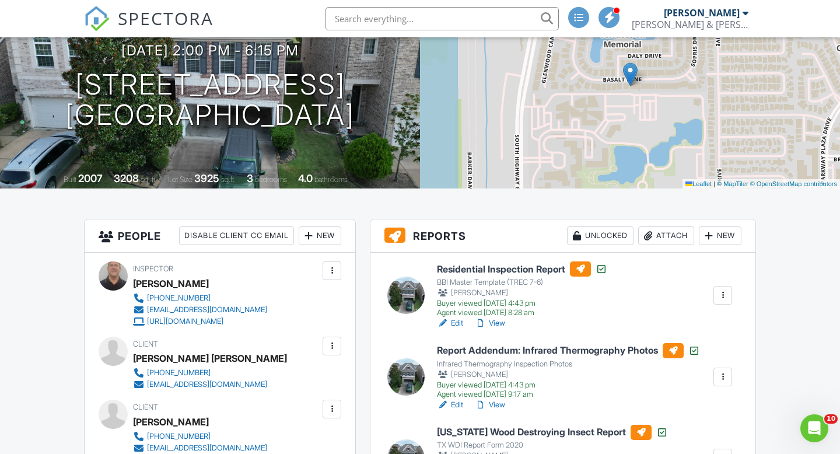
scroll to position [24, 0]
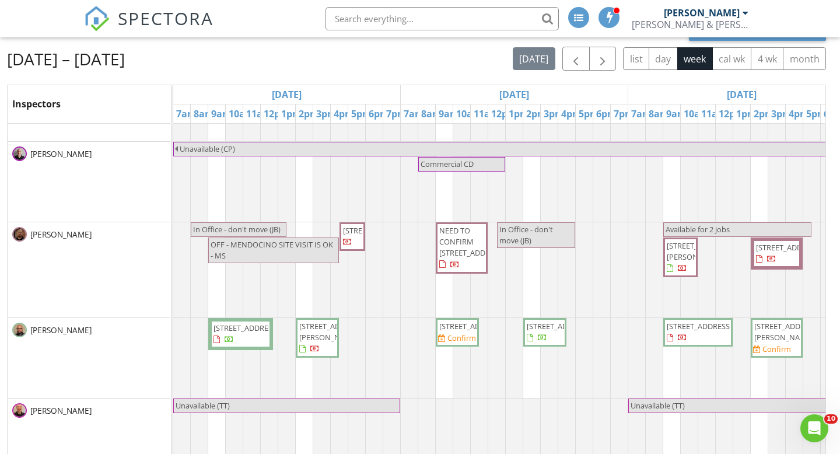
scroll to position [1077, 0]
click at [173, 379] on div at bounding box center [173, 357] width 0 height 80
click at [219, 333] on span "424 15th St 105, Galveston 77550" at bounding box center [246, 327] width 65 height 11
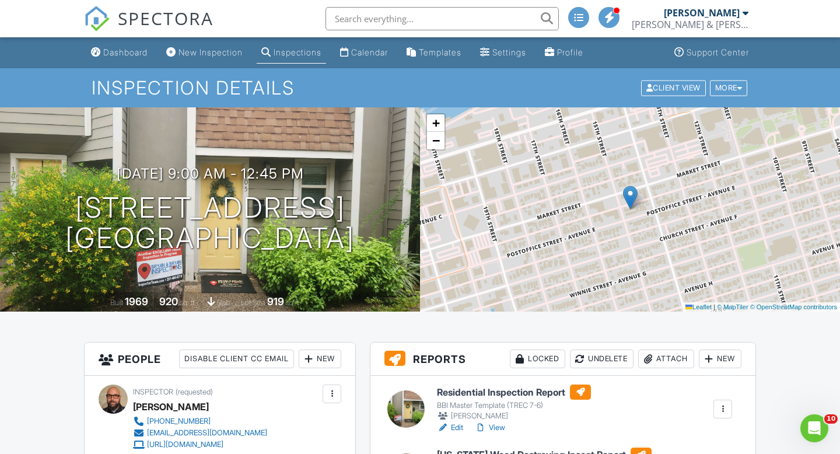
click at [289, 49] on div "Inspections" at bounding box center [298, 52] width 48 height 10
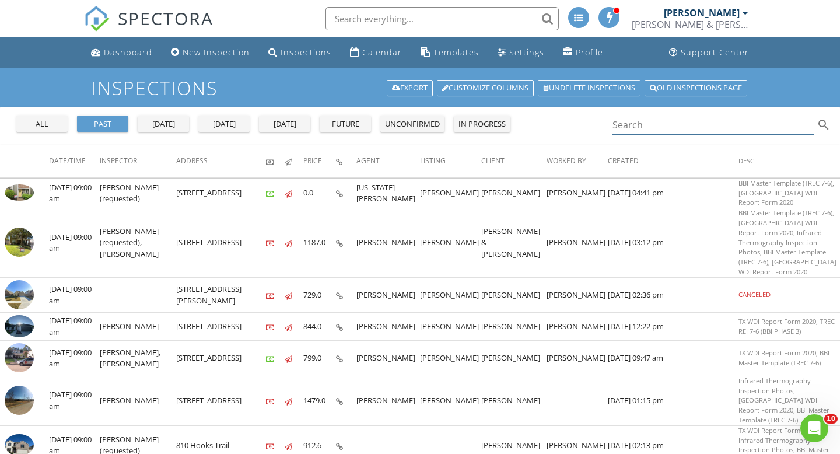
click at [632, 126] on input "Search" at bounding box center [714, 125] width 202 height 19
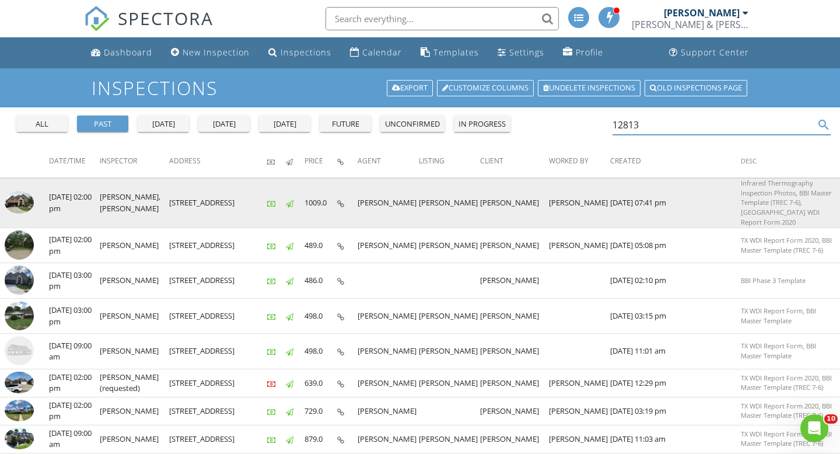
type input "12813"
click at [13, 194] on img at bounding box center [19, 202] width 29 height 22
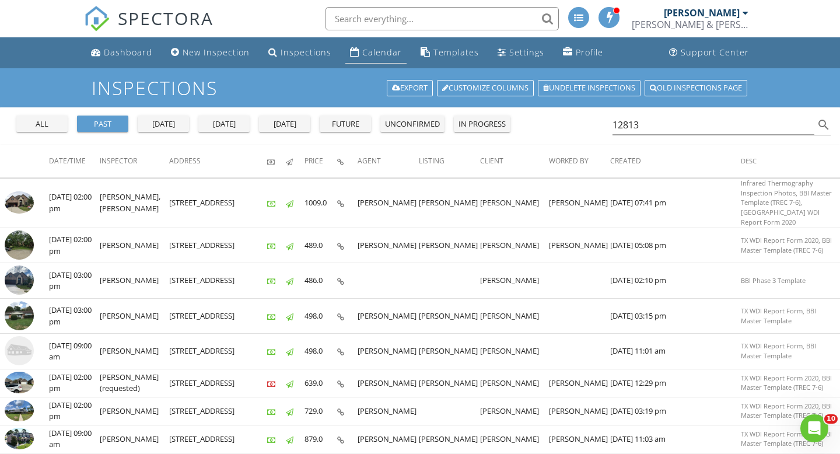
click at [368, 52] on div "Calendar" at bounding box center [382, 52] width 40 height 11
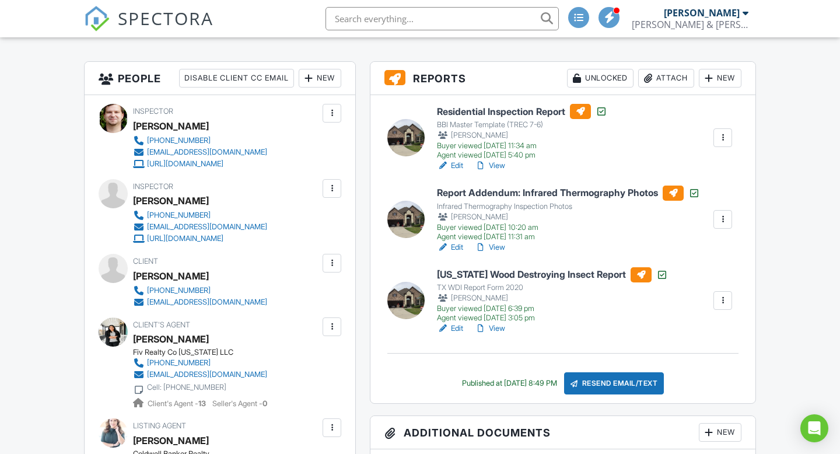
click at [495, 328] on link "View" at bounding box center [490, 329] width 30 height 12
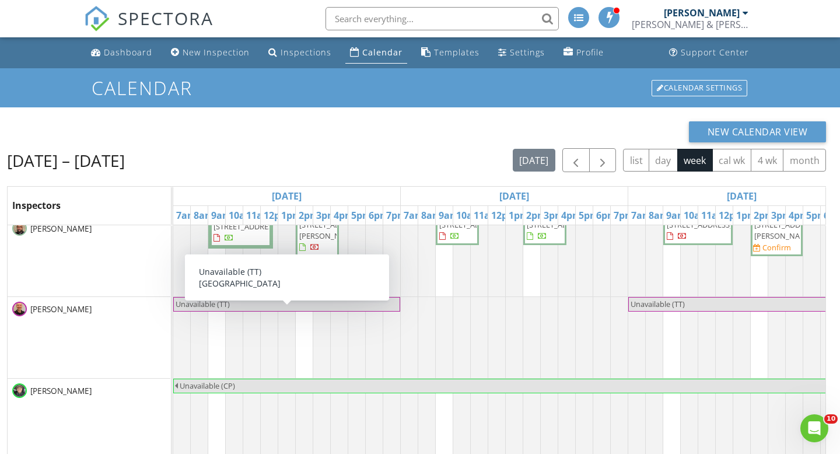
scroll to position [1254, 0]
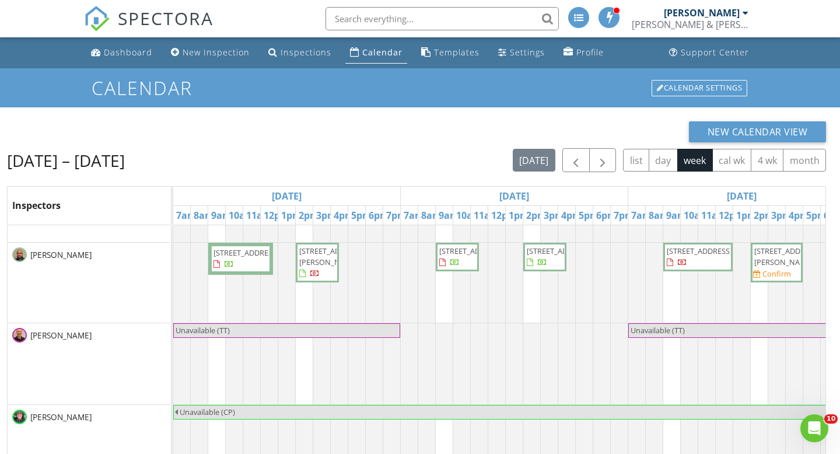
click at [398, 147] on div "New Calendar View Aug 28 – Sep 3, 2025 today list day week cal wk 4 wk month In…" at bounding box center [416, 361] width 819 height 481
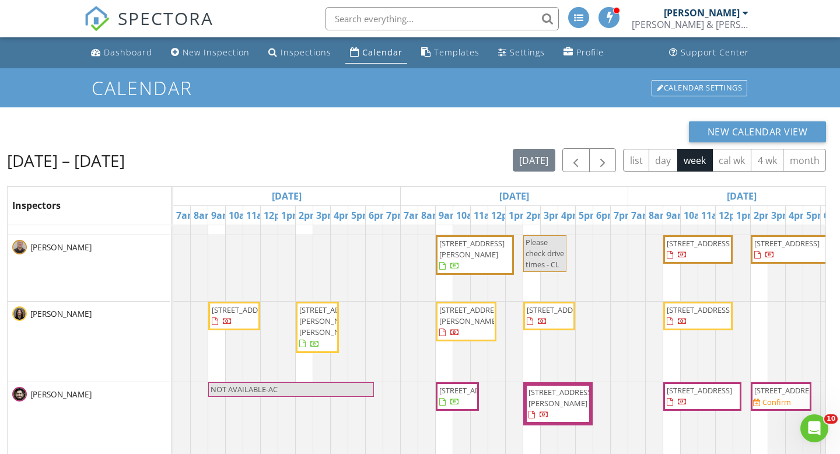
scroll to position [124, 0]
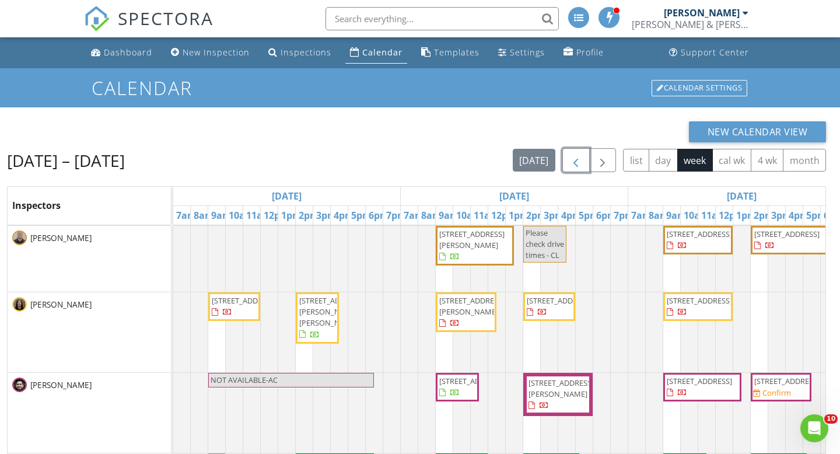
click at [576, 162] on span "button" at bounding box center [576, 160] width 14 height 14
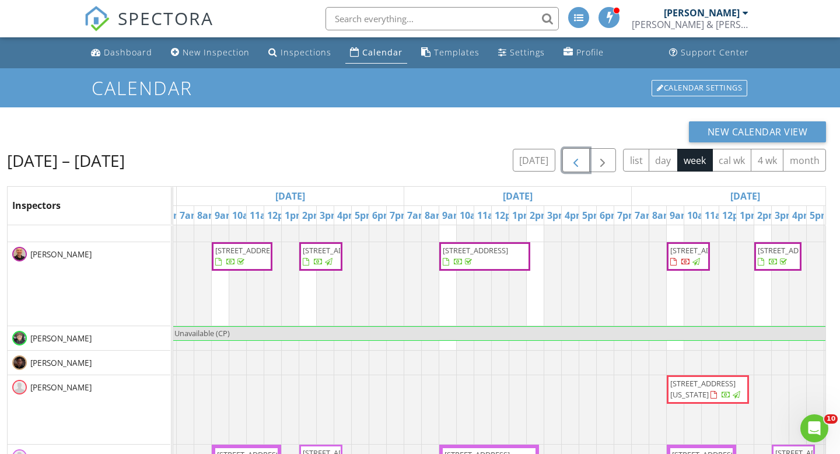
scroll to position [0, 908]
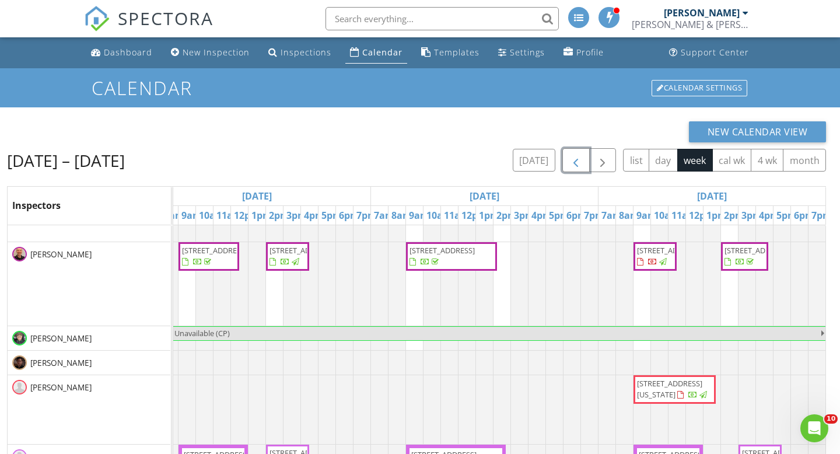
click at [739, 256] on span "424 15th St #105, Galveston 77550" at bounding box center [757, 250] width 65 height 11
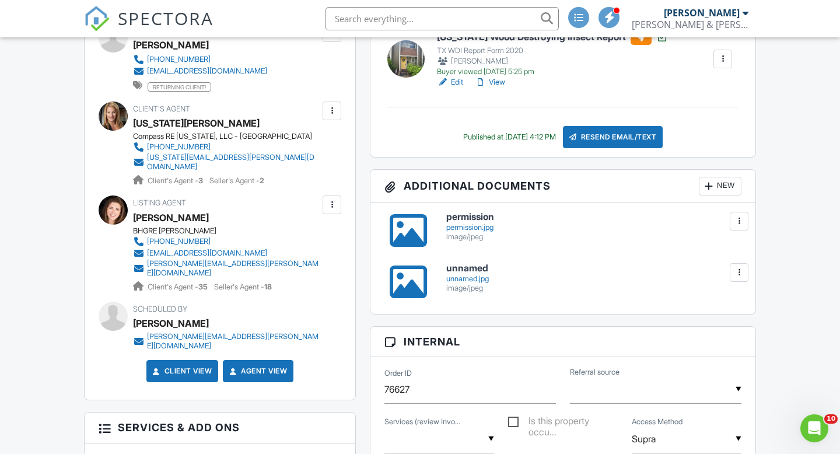
scroll to position [435, 0]
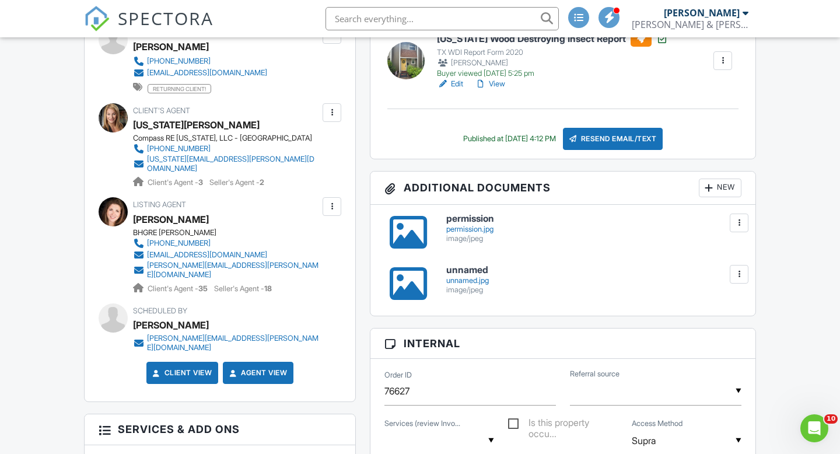
click at [468, 228] on div "permission.jpg" at bounding box center [593, 229] width 295 height 9
click at [466, 276] on div "unnamed.jpg" at bounding box center [593, 280] width 295 height 9
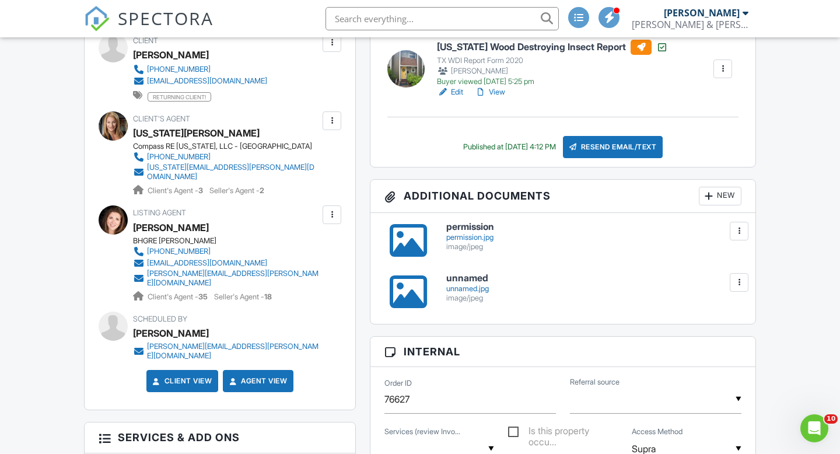
scroll to position [421, 0]
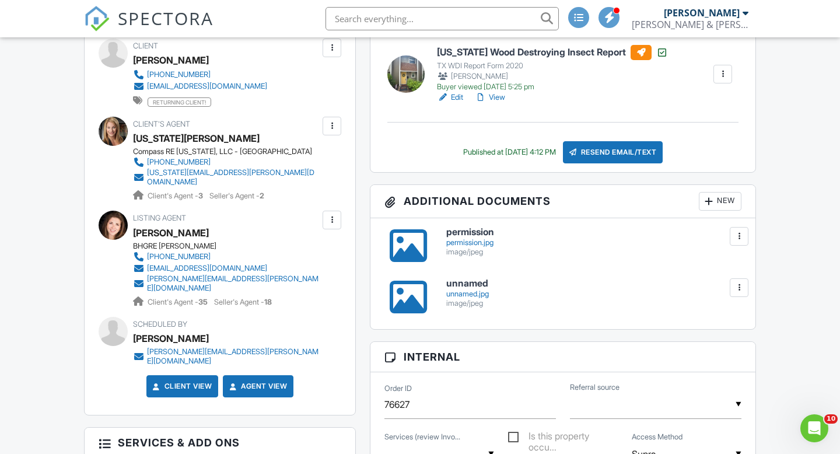
click at [190, 191] on span "Client's Agent - 3" at bounding box center [176, 195] width 57 height 9
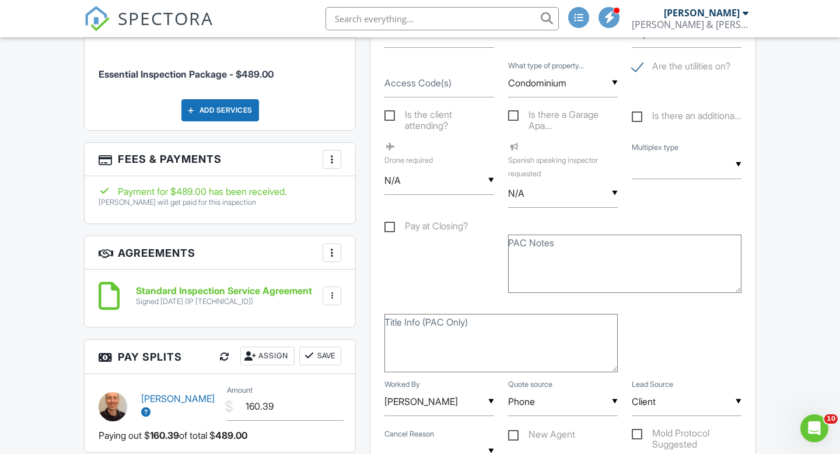
scroll to position [859, 0]
